Goal: Information Seeking & Learning: Learn about a topic

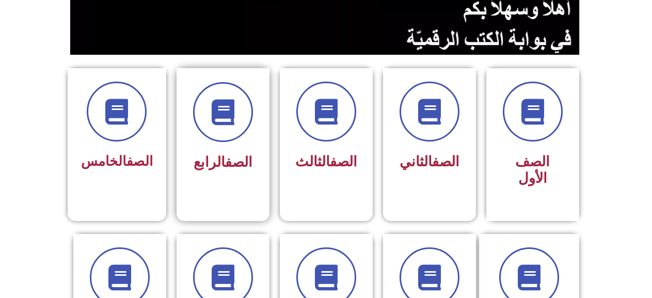
scroll to position [258, 0]
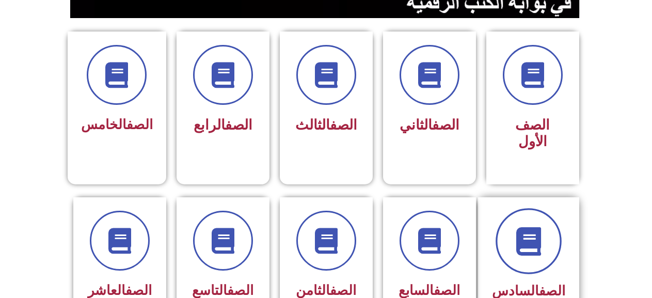
click at [548, 218] on span at bounding box center [529, 241] width 66 height 66
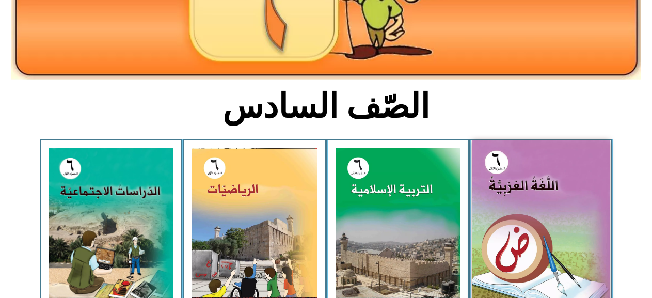
scroll to position [207, 0]
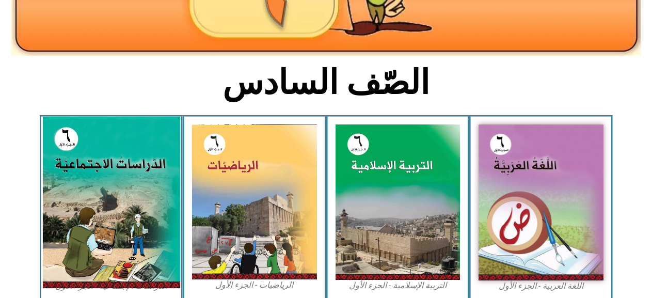
click at [95, 194] on img at bounding box center [110, 202] width 137 height 171
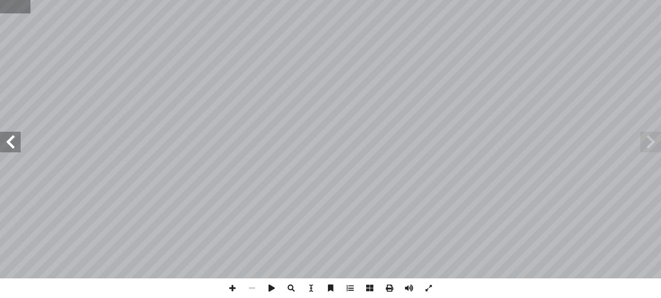
click at [0, 8] on input "text" at bounding box center [15, 6] width 30 height 13
click at [8, 9] on input "text" at bounding box center [15, 6] width 30 height 13
type input "**"
click at [8, 137] on span at bounding box center [10, 142] width 21 height 21
click at [5, 9] on input "text" at bounding box center [22, 6] width 45 height 13
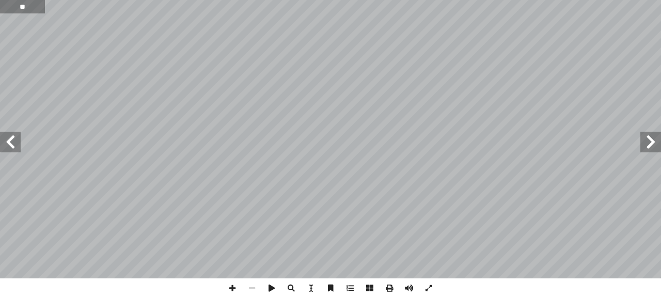
type input "**"
click at [232, 287] on span at bounding box center [233, 288] width 20 height 20
click at [619, 0] on html "الصفحة الرئيسية الصف الأول الصف الثاني الصف الثالث الصف الرابع الصف الخامس الصف…" at bounding box center [330, 47] width 661 height 94
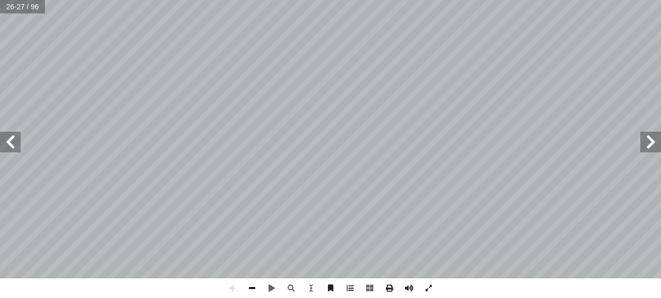
click at [250, 288] on span at bounding box center [252, 288] width 20 height 20
